Goal: Complete application form

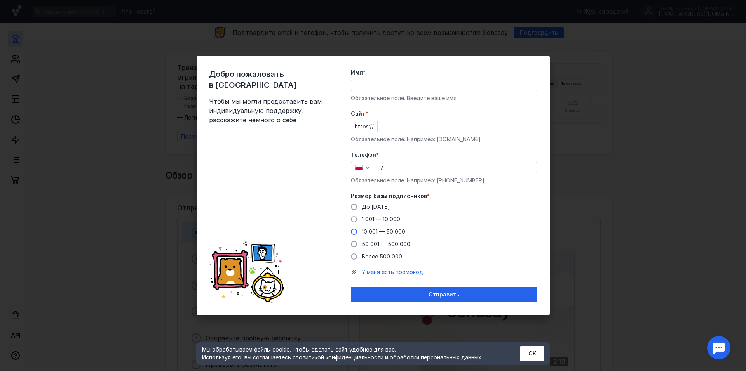
drag, startPoint x: 357, startPoint y: 217, endPoint x: 374, endPoint y: 219, distance: 17.2
click at [357, 218] on label "1 001 — 10 000" at bounding box center [375, 220] width 49 height 8
click at [0, 0] on input "1 001 — 10 000" at bounding box center [0, 0] width 0 height 0
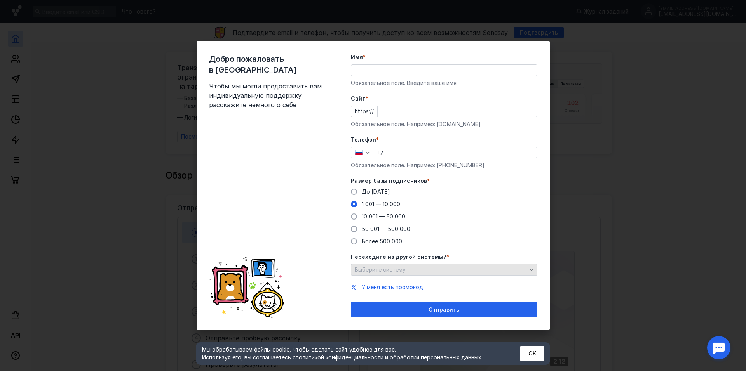
click at [405, 271] on div "Выберите систему" at bounding box center [441, 270] width 176 height 7
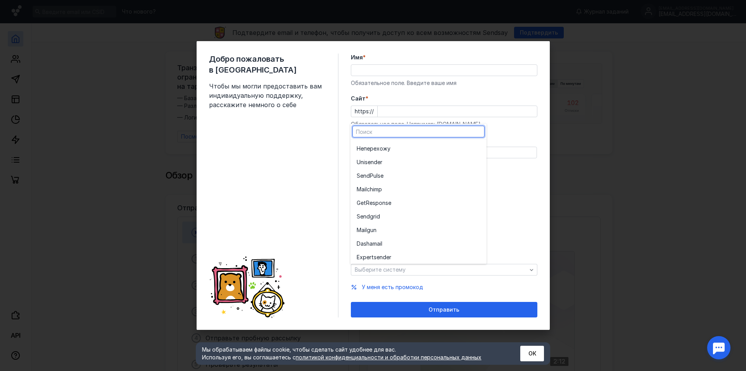
click at [514, 221] on div "До [DATE] 1 001 — 10 000 10 001 — 50 000 50 001 — 500 000 Более 500 000" at bounding box center [444, 216] width 186 height 57
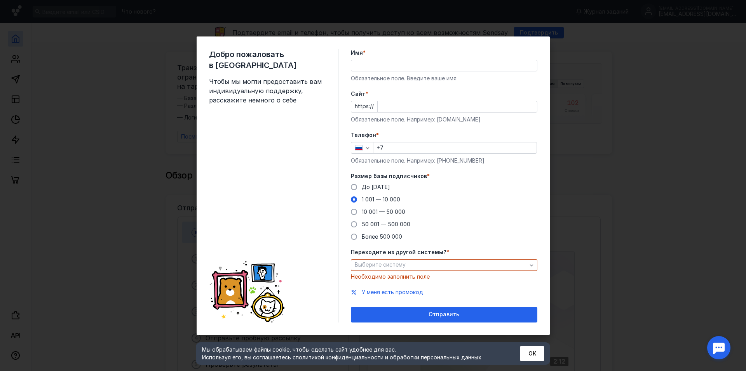
click at [400, 108] on input "Cайт *" at bounding box center [457, 106] width 159 height 11
click at [407, 68] on div "Имя * Обязательное поле. Введите ваше имя" at bounding box center [444, 65] width 186 height 33
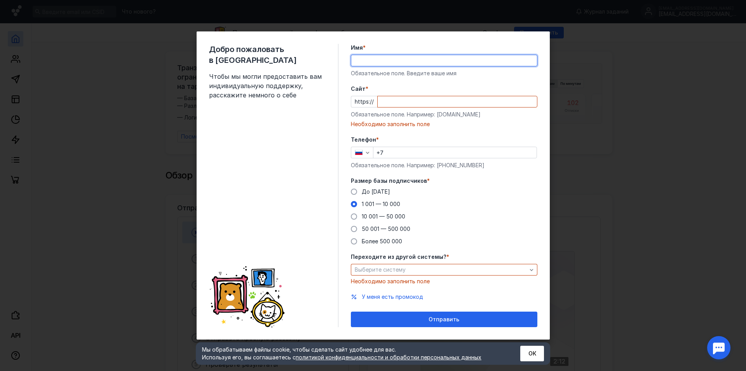
type input "[PERSON_NAME]"
type input "[PHONE_NUMBER]"
click at [440, 58] on input "[PERSON_NAME]" at bounding box center [444, 60] width 186 height 11
type input "[PERSON_NAME]"
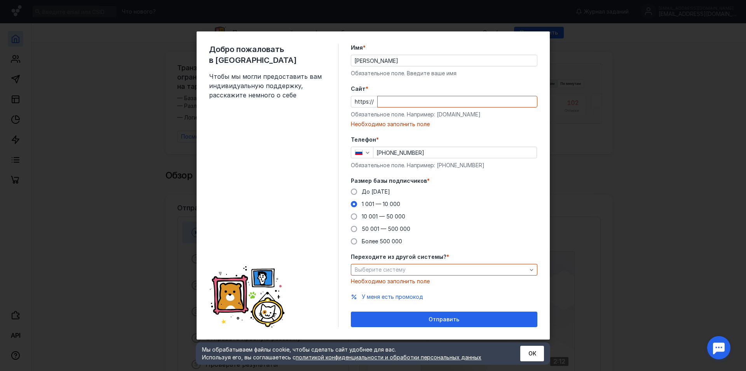
click at [418, 95] on div "Cайт * https:// Обязательное поле. Например: [DOMAIN_NAME] Необходимо заполнить…" at bounding box center [444, 106] width 186 height 43
click at [473, 267] on div "Выберите систему" at bounding box center [441, 270] width 176 height 7
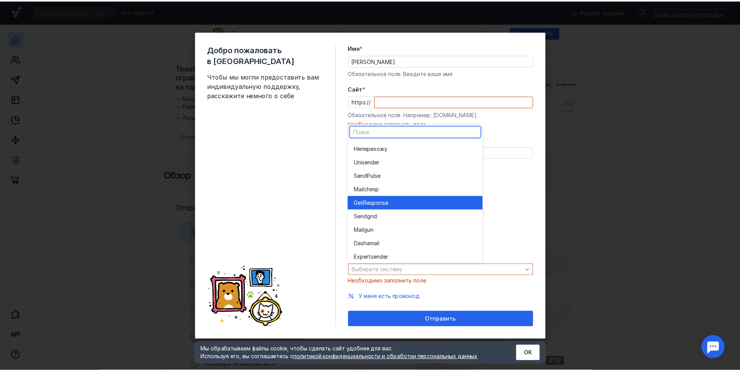
scroll to position [43, 0]
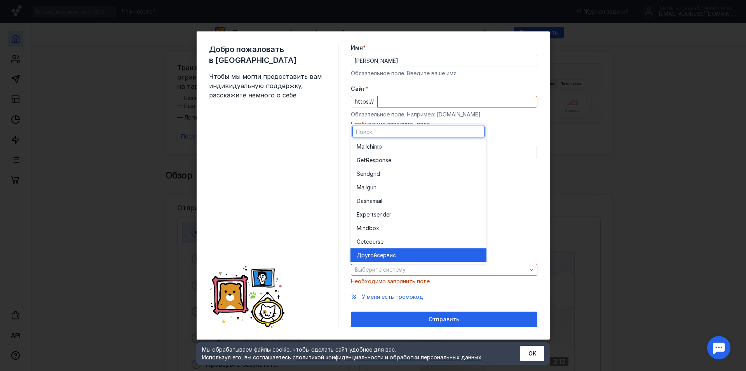
click at [418, 258] on div "Другой сервис" at bounding box center [419, 256] width 124 height 8
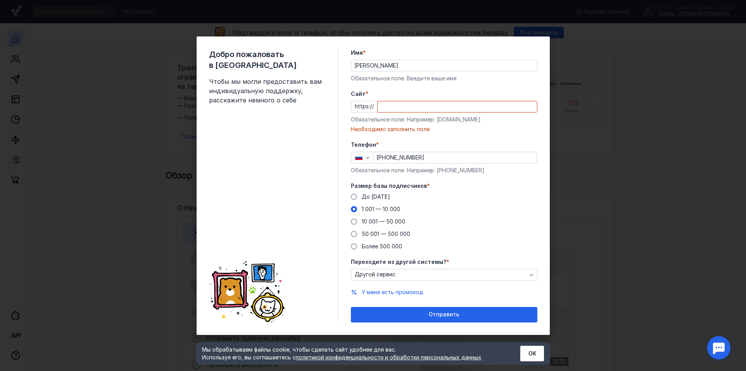
click at [384, 112] on div at bounding box center [457, 107] width 160 height 12
click at [387, 105] on input "Cайт *" at bounding box center [457, 106] width 159 height 11
paste input "[URL][DOMAIN_NAME]"
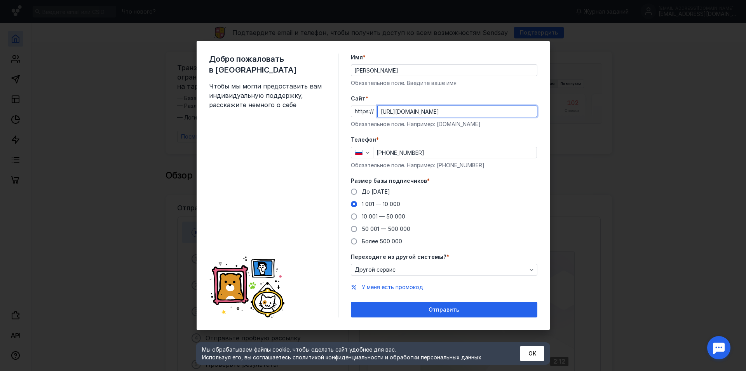
click at [396, 111] on input "[URL][DOMAIN_NAME]" at bounding box center [457, 111] width 159 height 11
type input "[DOMAIN_NAME]"
click at [451, 308] on span "Отправить" at bounding box center [443, 310] width 31 height 7
